Goal: Entertainment & Leisure: Consume media (video, audio)

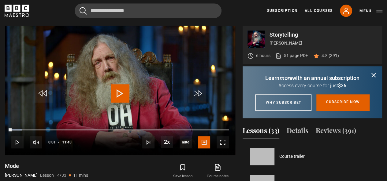
scroll to position [357, 0]
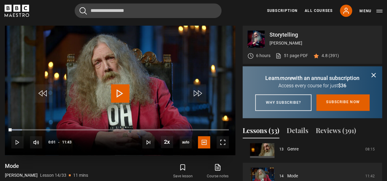
click at [118, 99] on span "Video Player" at bounding box center [120, 93] width 18 height 18
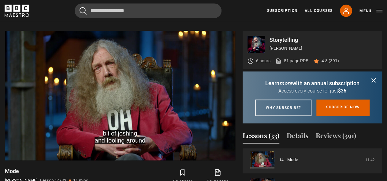
scroll to position [239, 0]
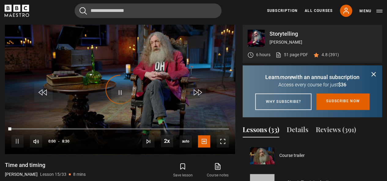
scroll to position [376, 0]
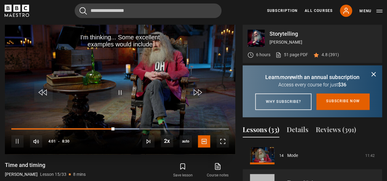
click at [63, 126] on div "10s Skip Back 10 seconds Pause 10s Skip Forward 10 seconds Loaded : 58.82% 2:55…" at bounding box center [120, 137] width 230 height 34
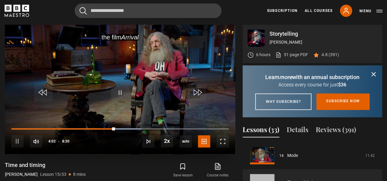
click at [64, 130] on div "10s Skip Back 10 seconds Pause 10s Skip Forward 10 seconds Loaded : 59.80% 2:03…" at bounding box center [120, 137] width 230 height 34
click at [64, 131] on div "10s Skip Back 10 seconds Pause 10s Skip Forward 10 seconds Loaded : 59.80% 2:04…" at bounding box center [120, 137] width 230 height 34
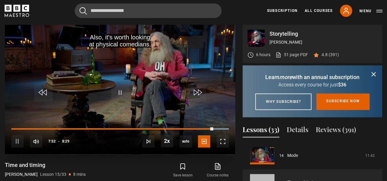
click at [15, 129] on div "10s Skip Back 10 seconds Pause 10s Skip Forward 10 seconds Loaded : 100.00% 1:4…" at bounding box center [120, 137] width 230 height 34
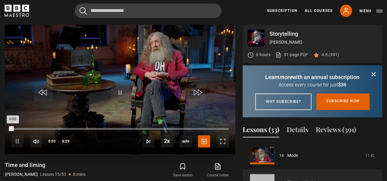
click at [13, 129] on div "Loaded : 0.00% 0:03 0:03" at bounding box center [119, 129] width 217 height 2
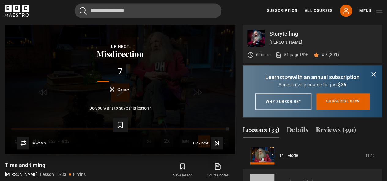
click at [150, 112] on div "Do you want to save this lesson? Save lesson" at bounding box center [120, 119] width 211 height 27
click at [116, 90] on button "Cancel" at bounding box center [120, 89] width 20 height 5
